Goal: Transaction & Acquisition: Purchase product/service

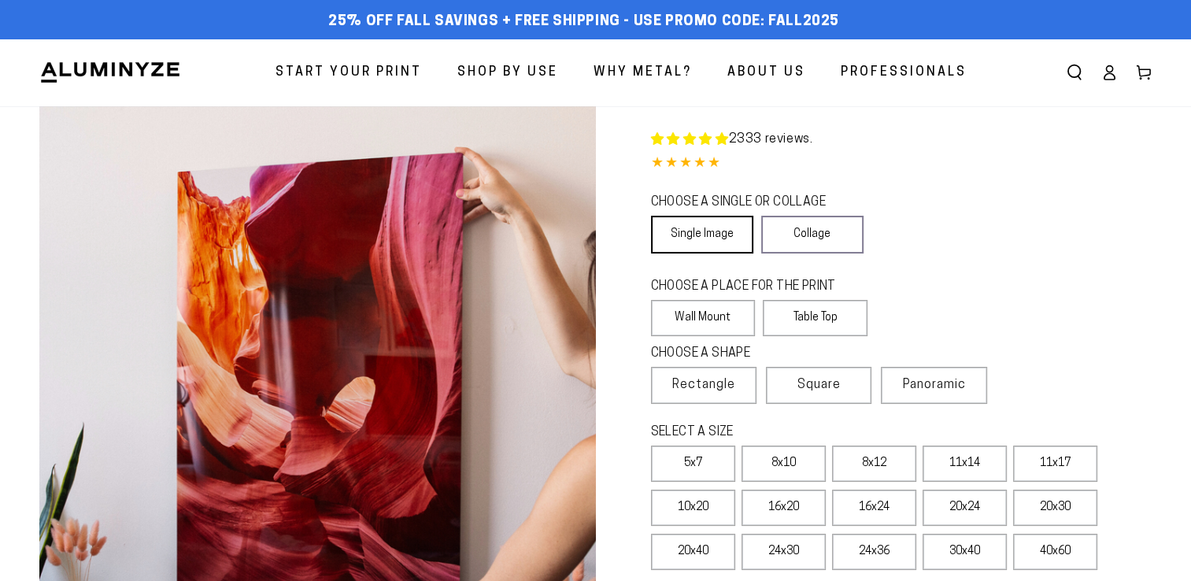
select select "**********"
click at [698, 235] on link "Single Image" at bounding box center [702, 235] width 102 height 38
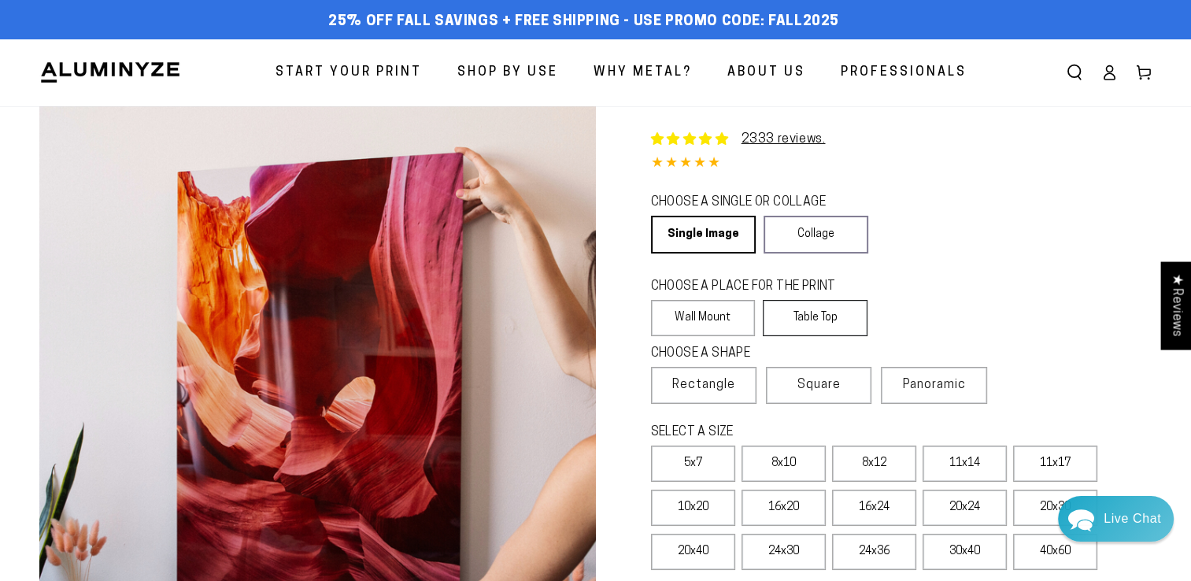
click at [801, 315] on label "Table Top" at bounding box center [815, 318] width 105 height 36
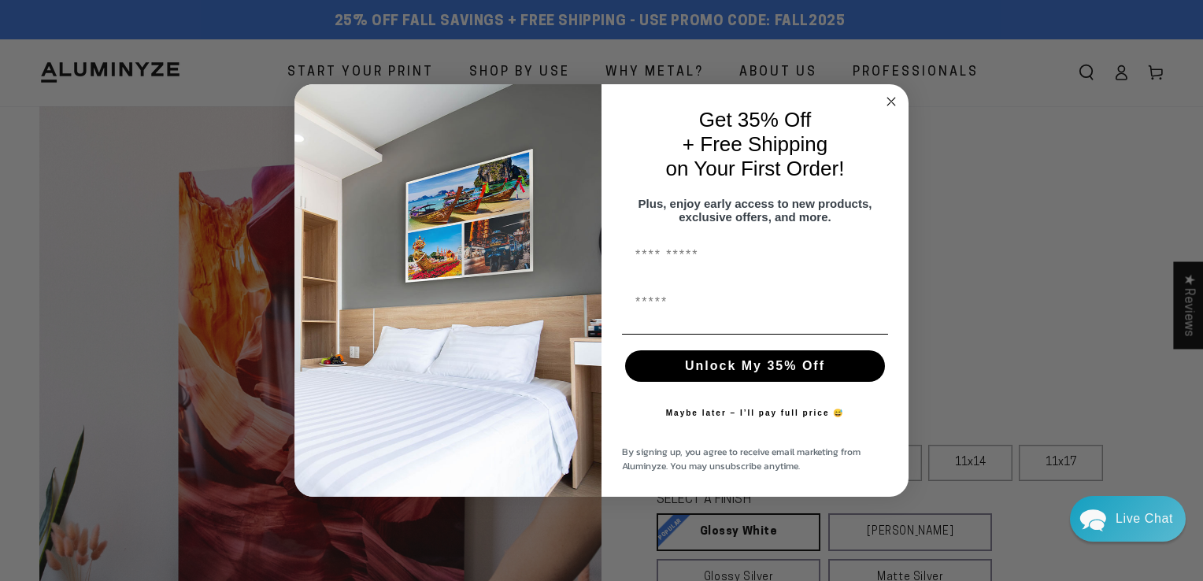
click at [893, 95] on circle "Close dialog" at bounding box center [891, 102] width 18 height 18
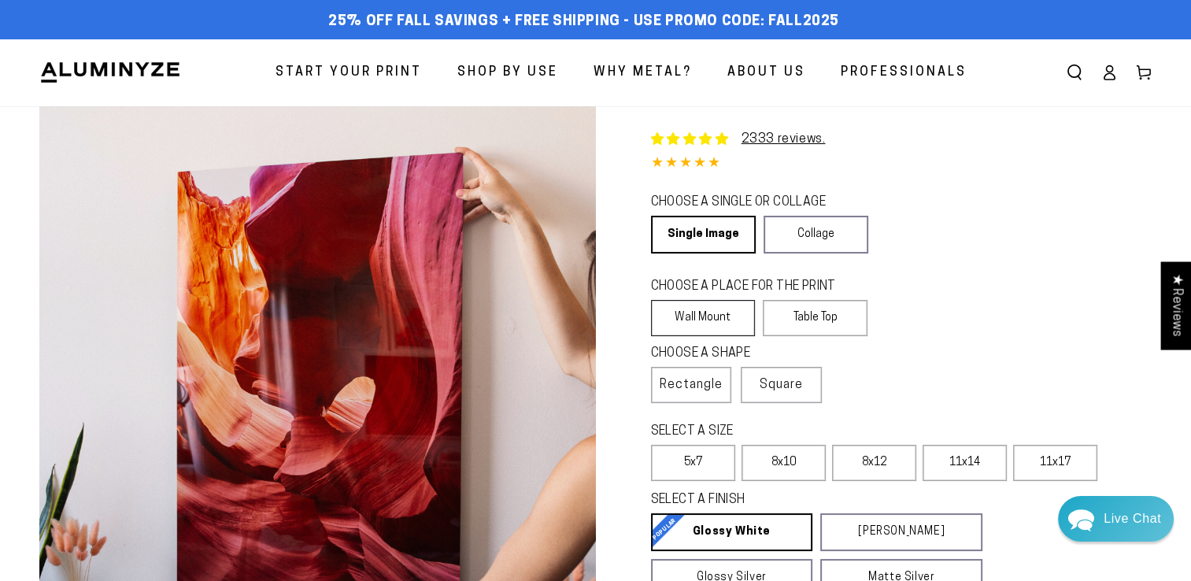
click at [716, 309] on label "Wall Mount" at bounding box center [703, 318] width 105 height 36
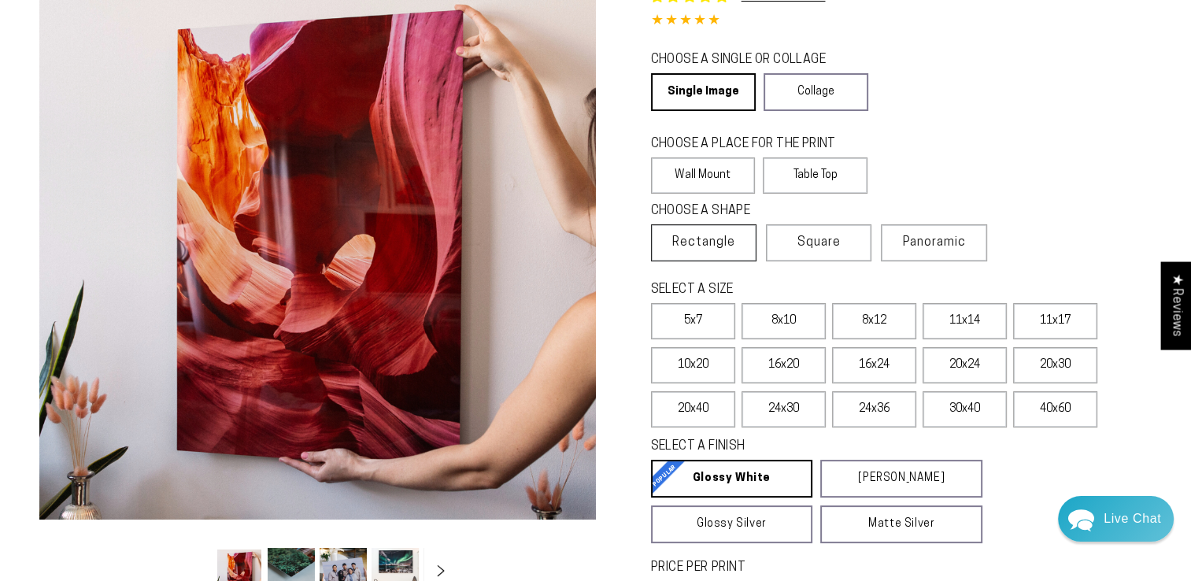
scroll to position [157, 0]
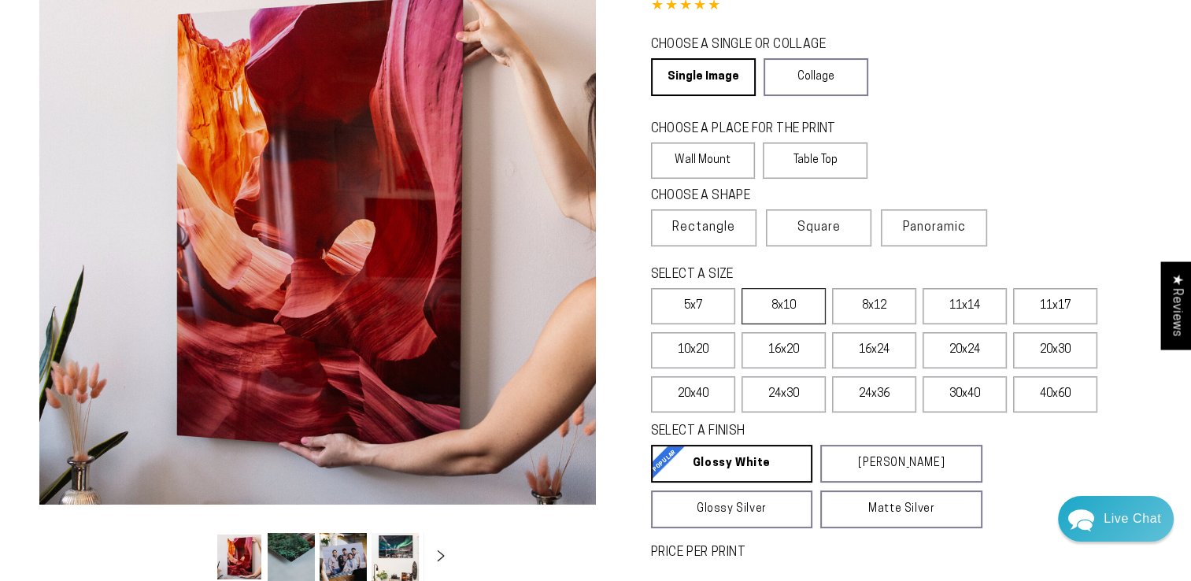
click at [793, 311] on label "8x10" at bounding box center [783, 306] width 84 height 36
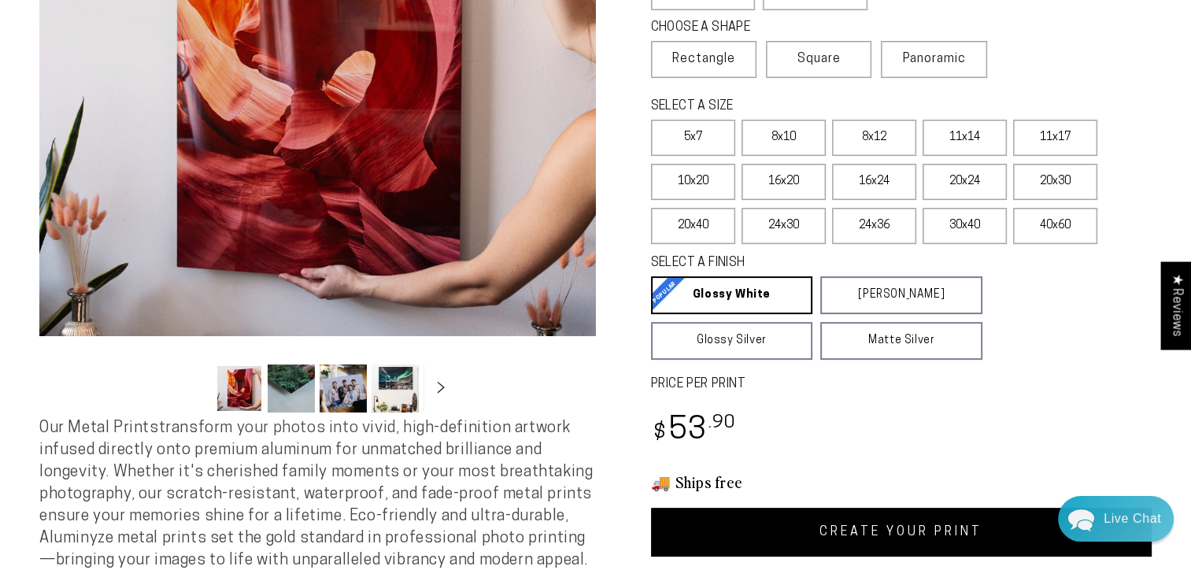
scroll to position [315, 0]
